Goal: Entertainment & Leisure: Consume media (video, audio)

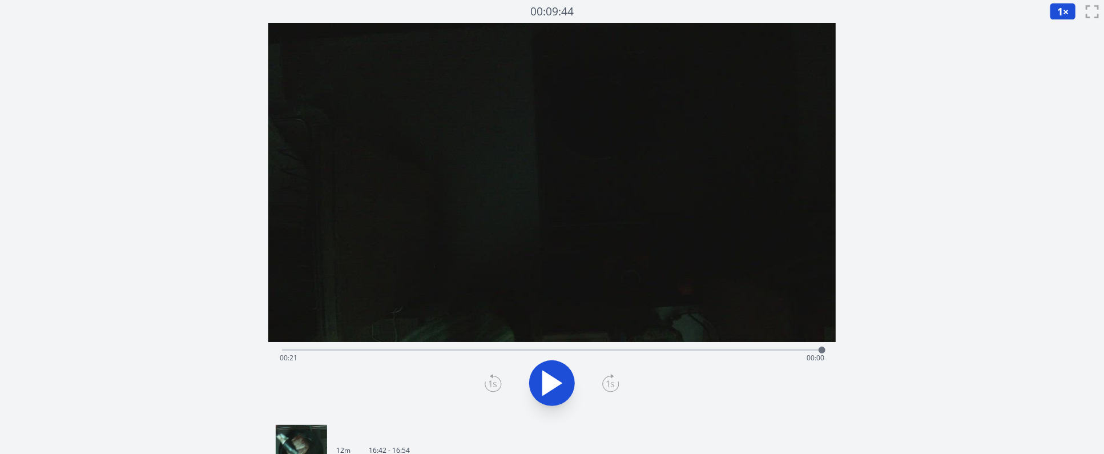
click at [556, 387] on icon at bounding box center [552, 383] width 19 height 24
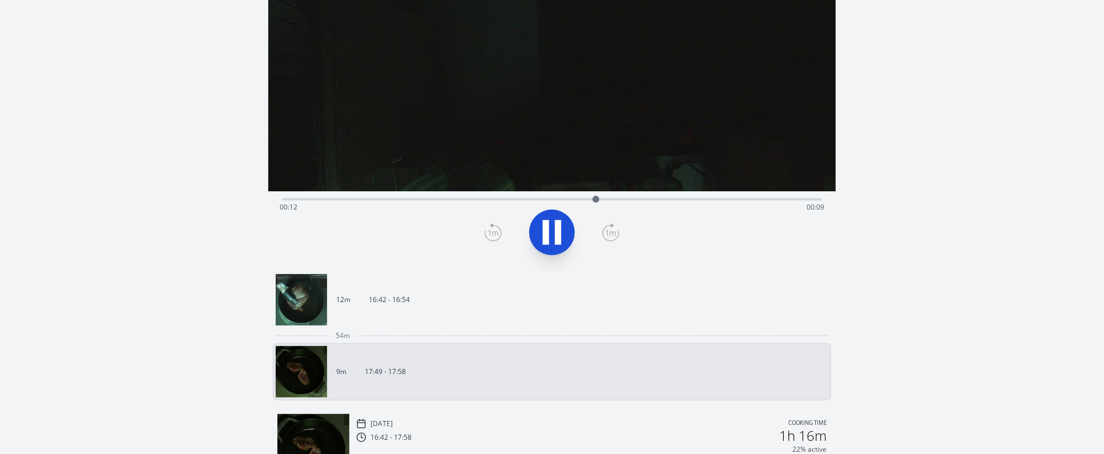
scroll to position [171, 0]
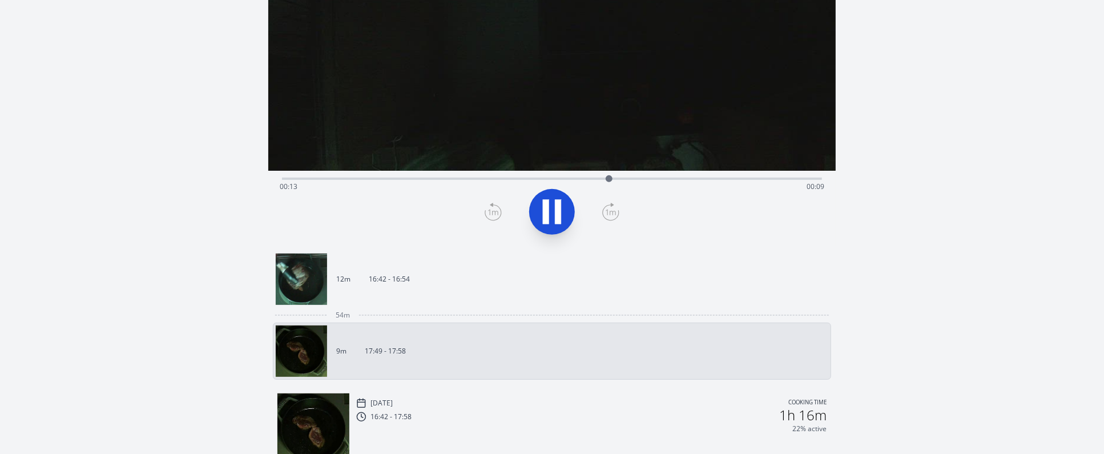
click at [422, 280] on link "12m 16:42 - 16:54" at bounding box center [548, 278] width 544 height 51
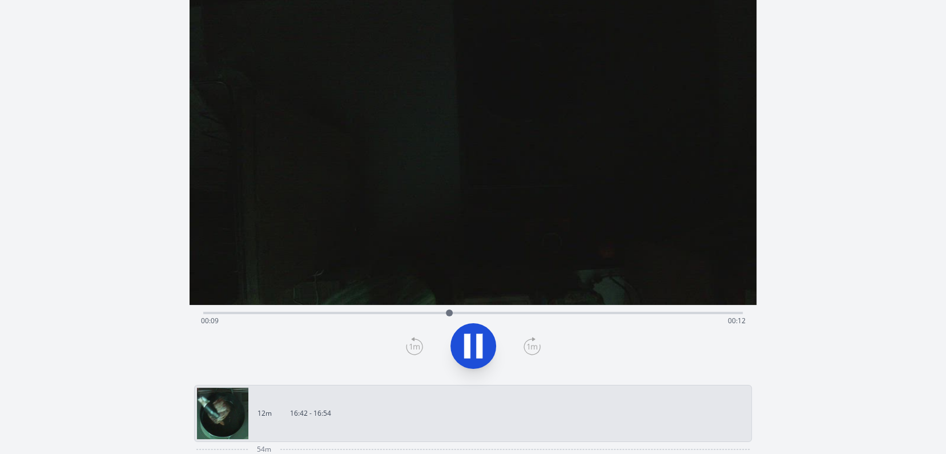
scroll to position [57, 0]
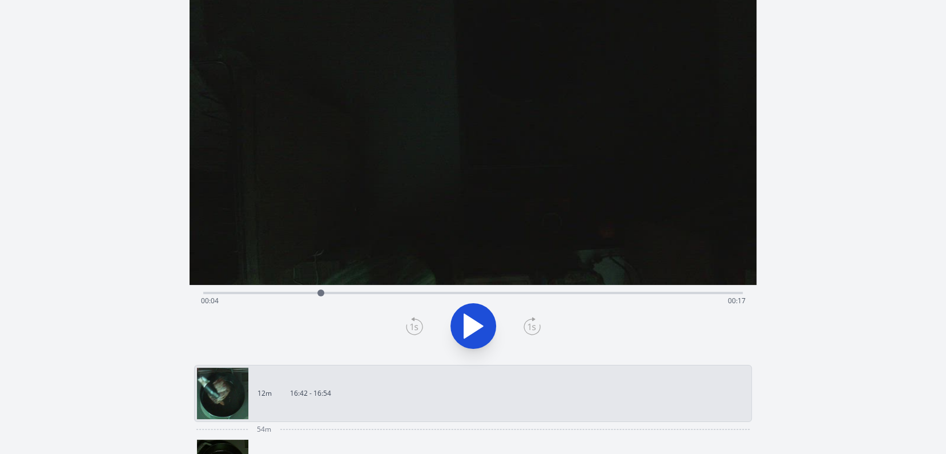
drag, startPoint x: 466, startPoint y: 293, endPoint x: 315, endPoint y: 297, distance: 151.4
click at [315, 297] on div at bounding box center [320, 292] width 17 height 17
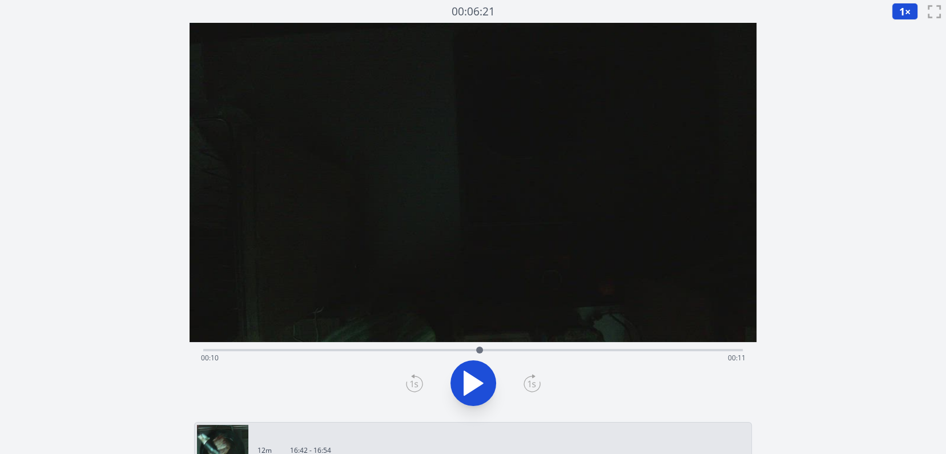
drag, startPoint x: 470, startPoint y: 348, endPoint x: 480, endPoint y: 336, distance: 15.1
click at [480, 336] on div "Time elapsed: 00:10 Time remaining: 00:11" at bounding box center [474, 220] width 568 height 395
click at [477, 385] on icon at bounding box center [479, 383] width 6 height 25
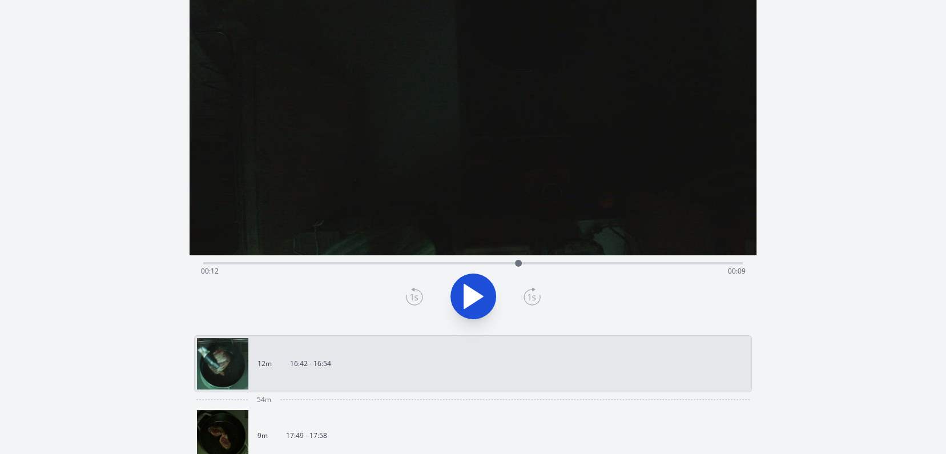
scroll to position [114, 0]
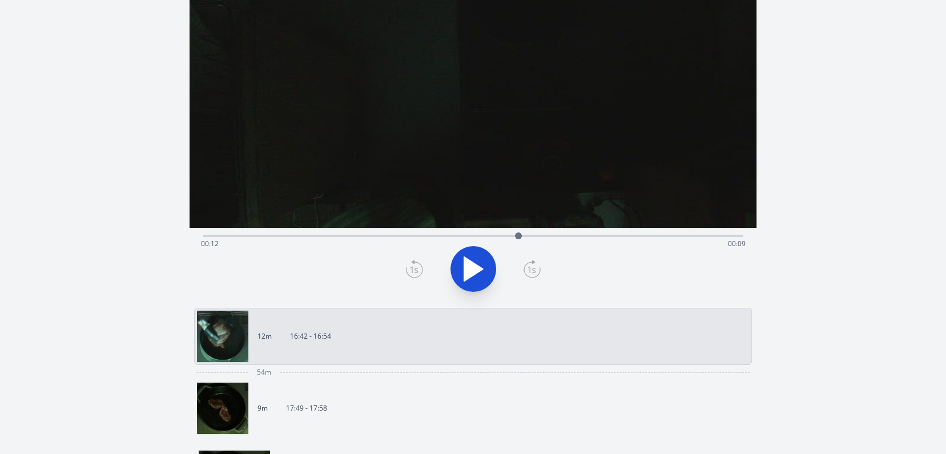
click at [369, 400] on link "9m 17:49 - 17:58" at bounding box center [469, 408] width 544 height 51
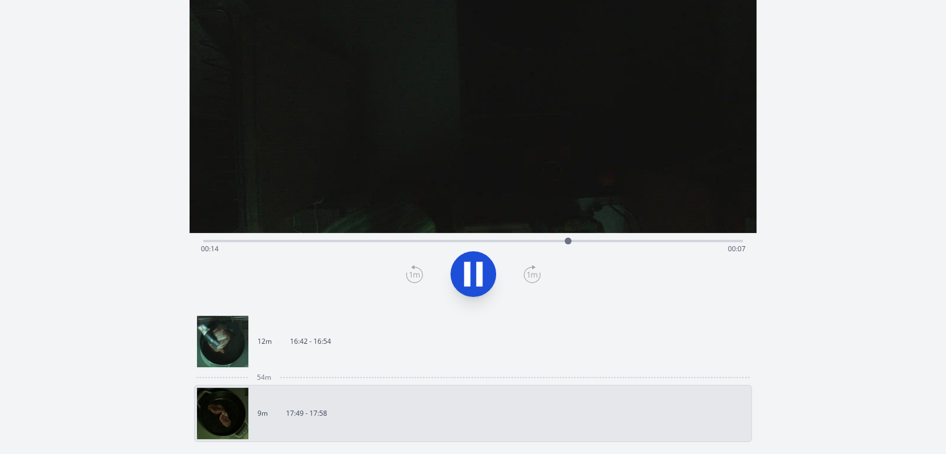
scroll to position [114, 0]
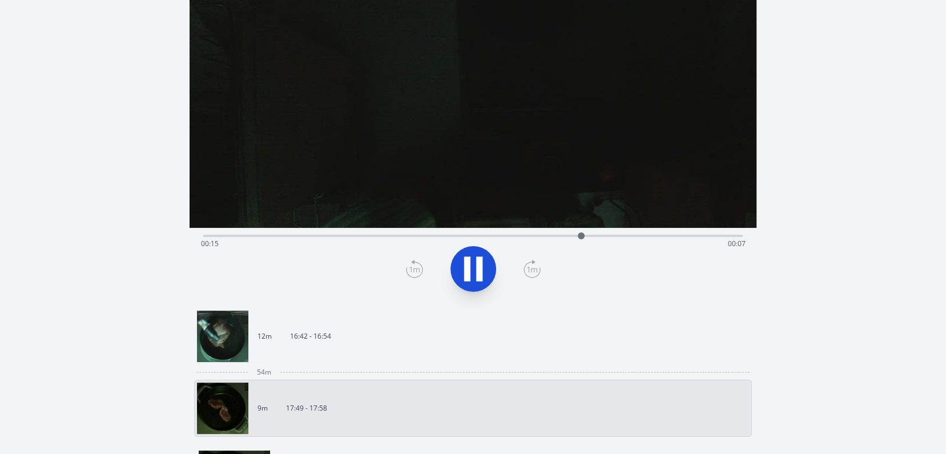
click at [356, 356] on link "12m 16:42 - 16:54" at bounding box center [469, 336] width 544 height 51
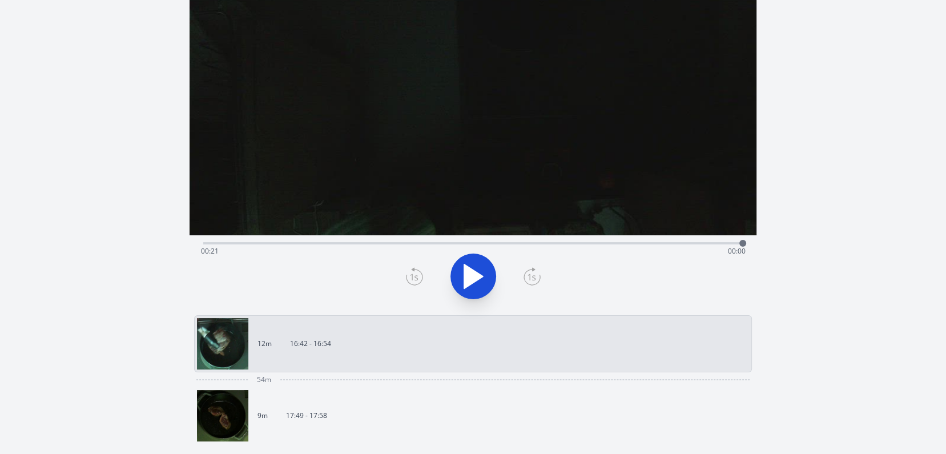
scroll to position [114, 0]
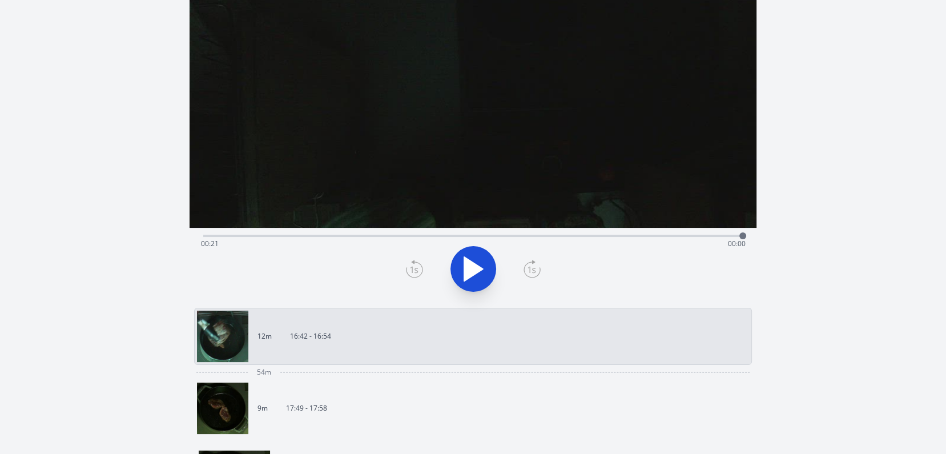
click at [338, 348] on link "12m 16:42 - 16:54" at bounding box center [469, 336] width 544 height 51
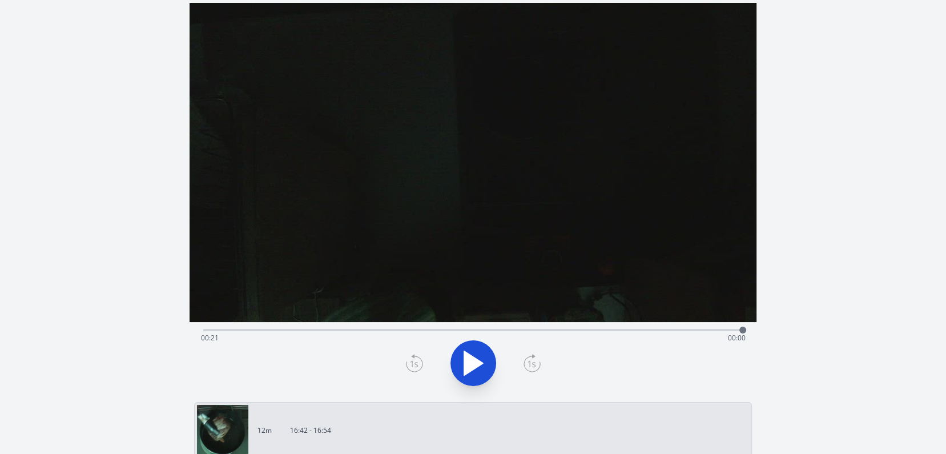
scroll to position [0, 0]
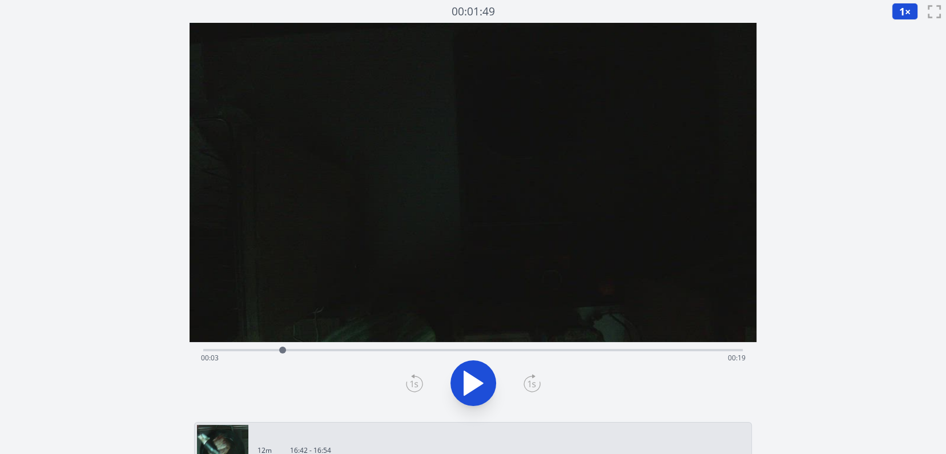
drag, startPoint x: 741, startPoint y: 351, endPoint x: 283, endPoint y: 399, distance: 460.4
click at [283, 399] on div "Time elapsed: 00:03 Time remaining: 00:19" at bounding box center [474, 379] width 568 height 75
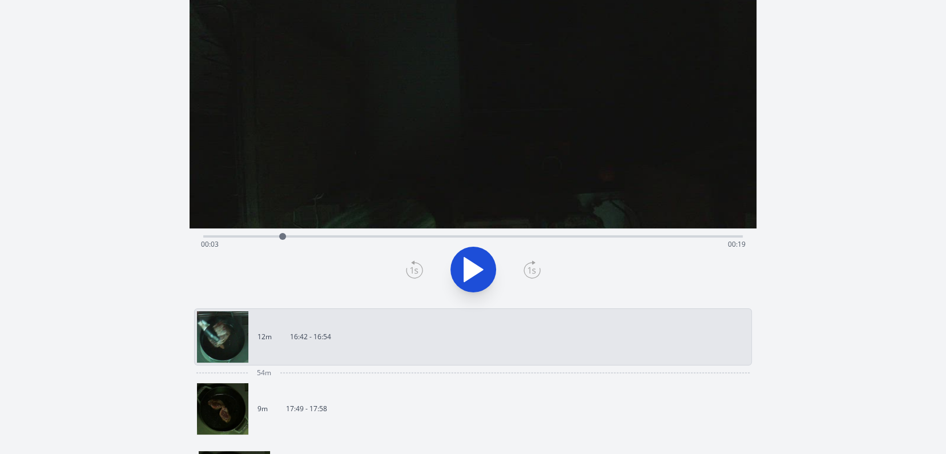
scroll to position [114, 0]
click at [275, 422] on link "9m 17:49 - 17:58" at bounding box center [469, 408] width 544 height 51
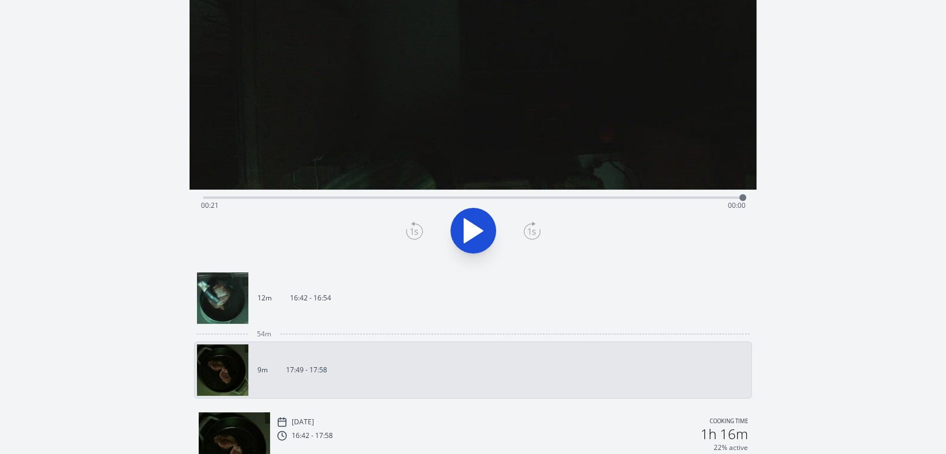
scroll to position [171, 0]
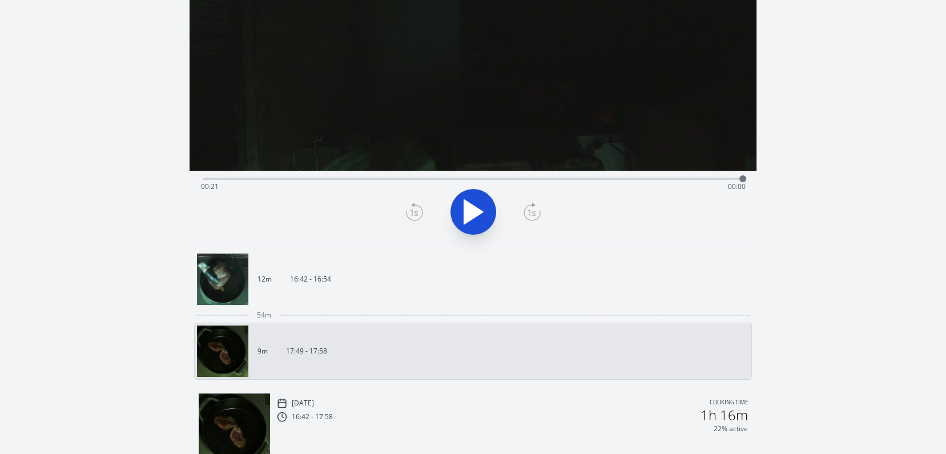
click at [352, 296] on link "12m 16:42 - 16:54" at bounding box center [469, 278] width 544 height 51
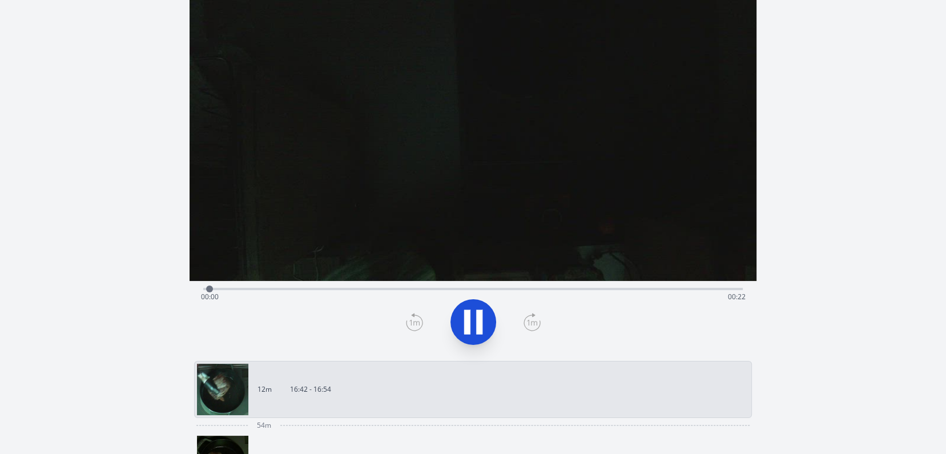
scroll to position [57, 0]
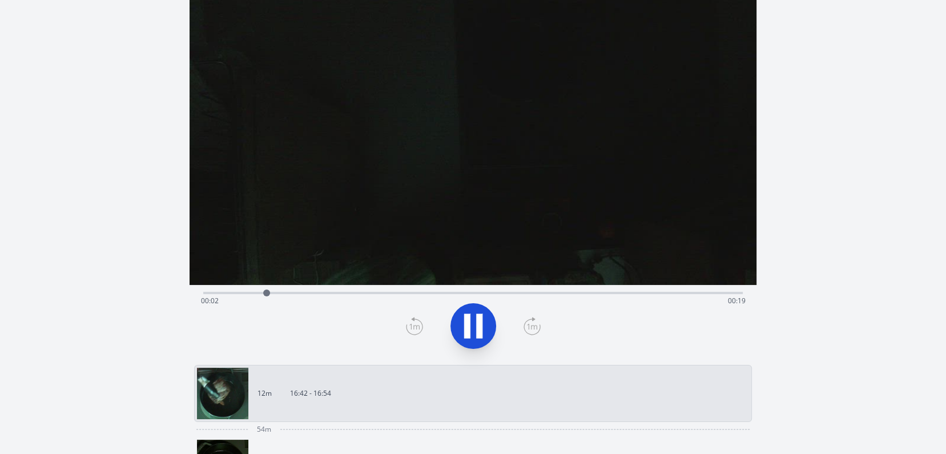
click at [651, 293] on div "Time elapsed: 00:02 Time remaining: 00:19" at bounding box center [473, 301] width 545 height 18
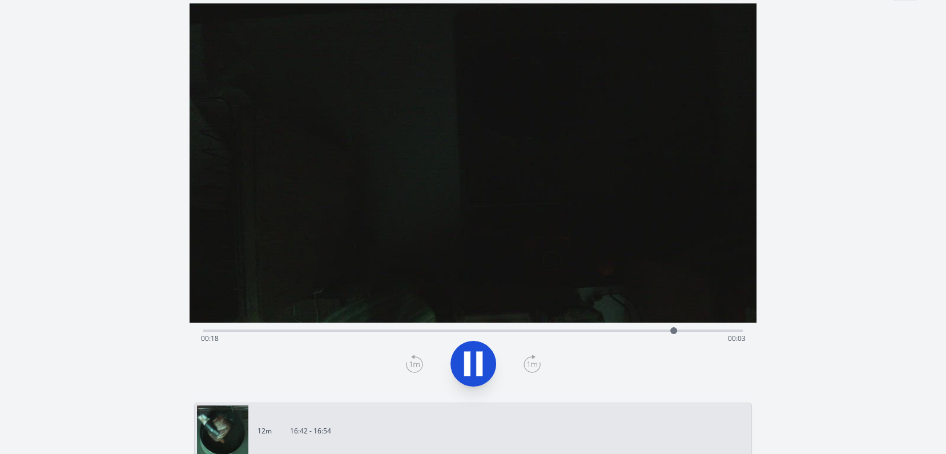
scroll to position [0, 0]
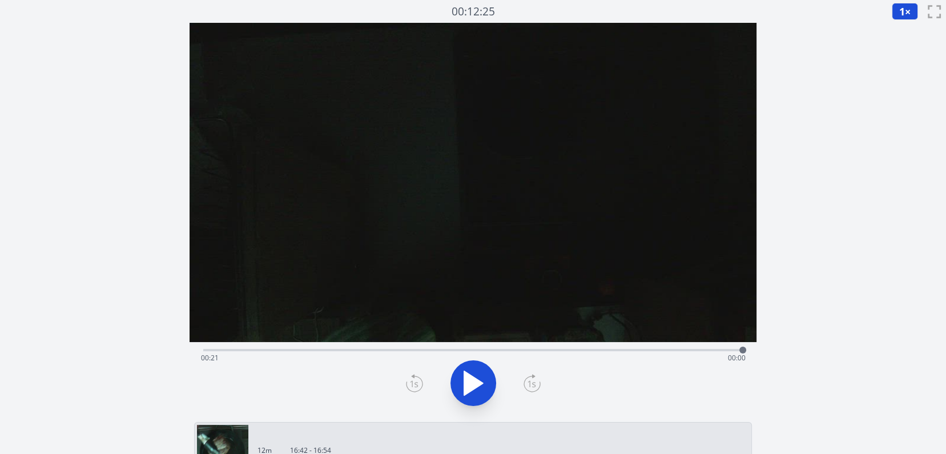
click at [890, 393] on div "Discard Recording? You will not be able to recover this once discarded. Cancel …" at bounding box center [473, 405] width 946 height 811
drag, startPoint x: 252, startPoint y: 349, endPoint x: 166, endPoint y: 364, distance: 88.0
click at [166, 364] on div "Discard Recording? You will not be able to recover this once discarded. Cancel …" at bounding box center [473, 405] width 946 height 811
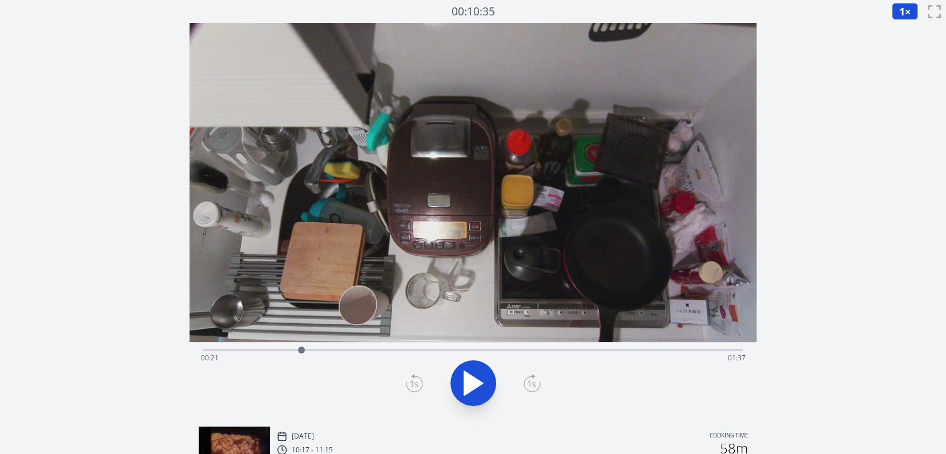
drag, startPoint x: 224, startPoint y: 349, endPoint x: 301, endPoint y: 350, distance: 77.7
click at [301, 350] on div at bounding box center [301, 349] width 17 height 17
drag, startPoint x: 447, startPoint y: 351, endPoint x: 417, endPoint y: 366, distance: 33.7
click at [417, 351] on div "Time elapsed: 00:47 Time remaining: 01:11" at bounding box center [473, 350] width 540 height 2
drag, startPoint x: 442, startPoint y: 351, endPoint x: 376, endPoint y: 347, distance: 66.3
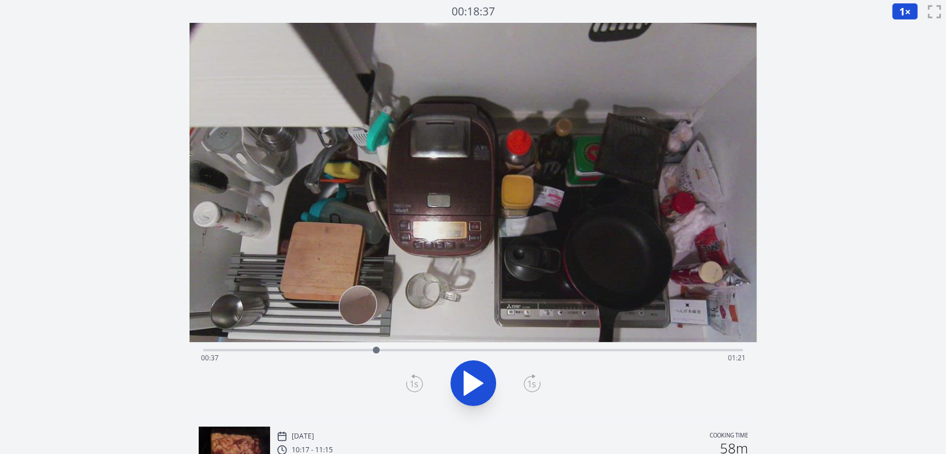
click at [376, 347] on div at bounding box center [376, 350] width 7 height 7
drag, startPoint x: 602, startPoint y: 351, endPoint x: 322, endPoint y: 340, distance: 279.9
click at [322, 340] on div "Time elapsed: 00:26 Time remaining: 01:33" at bounding box center [474, 220] width 568 height 395
click at [483, 392] on icon at bounding box center [473, 383] width 32 height 32
drag, startPoint x: 343, startPoint y: 349, endPoint x: 315, endPoint y: 346, distance: 28.1
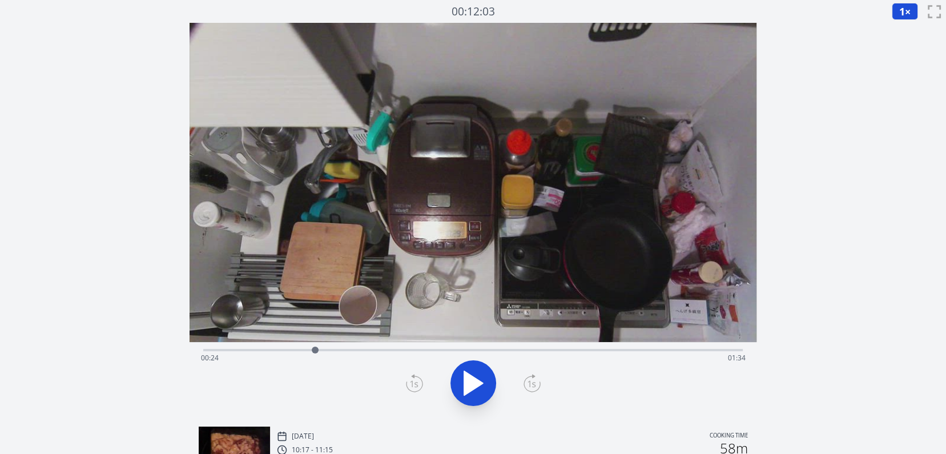
click at [315, 346] on div at bounding box center [315, 349] width 17 height 17
